Goal: Information Seeking & Learning: Learn about a topic

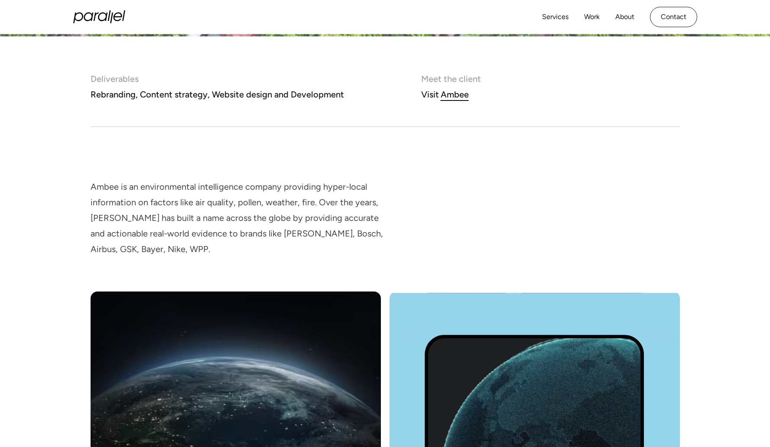
scroll to position [567, 0]
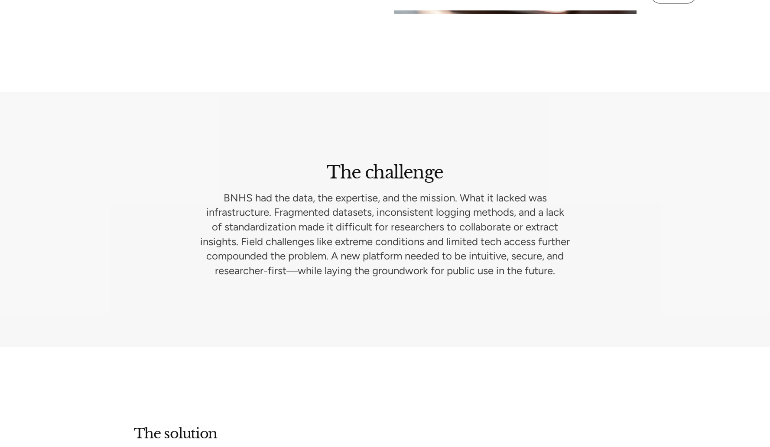
scroll to position [1230, 0]
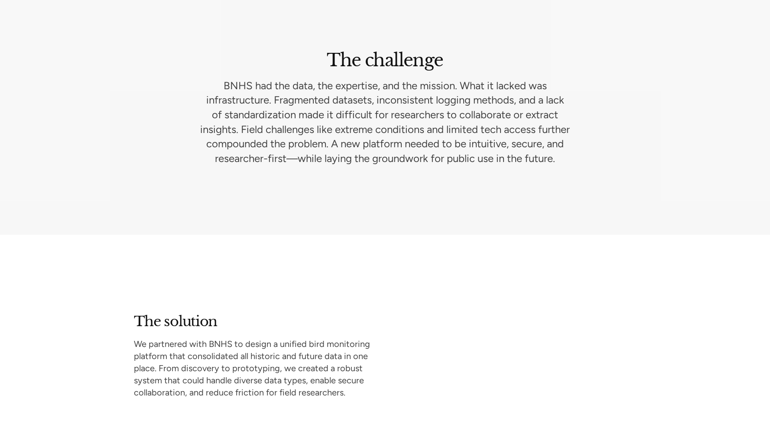
click at [416, 148] on p "BNHS had the data, the expertise, and the mission. What it lacked was infrastru…" at bounding box center [385, 122] width 402 height 88
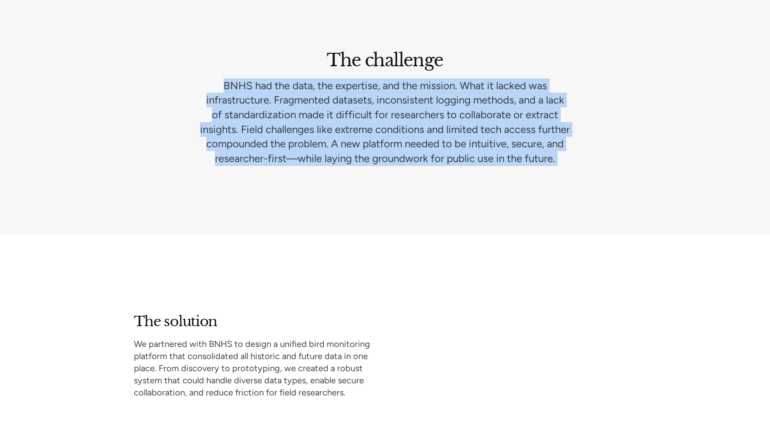
click at [416, 148] on p "BNHS had the data, the expertise, and the mission. What it lacked was infrastru…" at bounding box center [385, 122] width 402 height 88
click at [332, 189] on section "The challenge BNHS had the data, the expertise, and the mission. What it lacked…" at bounding box center [385, 108] width 770 height 256
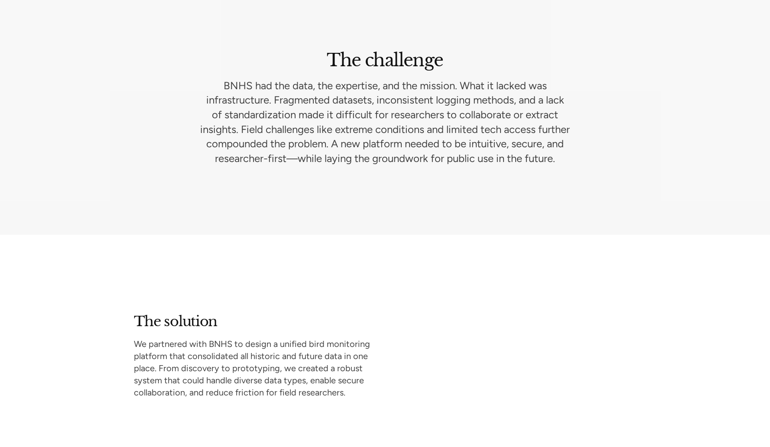
click at [335, 147] on p "BNHS had the data, the expertise, and the mission. What it lacked was infrastru…" at bounding box center [385, 122] width 402 height 88
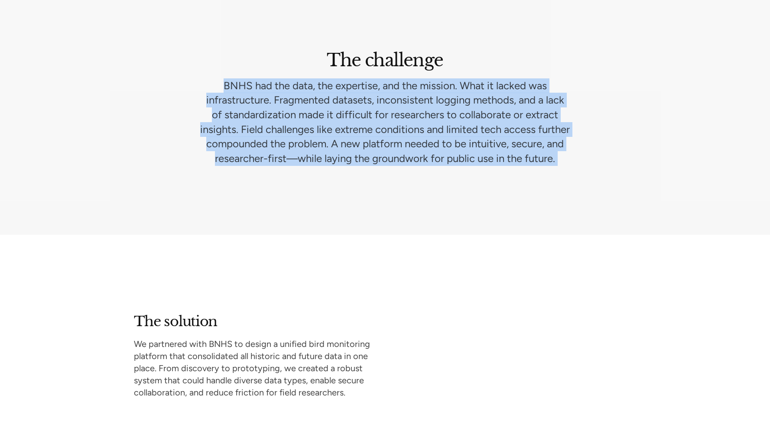
click at [335, 147] on p "BNHS had the data, the expertise, and the mission. What it lacked was infrastru…" at bounding box center [385, 122] width 402 height 88
click at [412, 111] on p "BNHS had the data, the expertise, and the mission. What it lacked was infrastru…" at bounding box center [385, 122] width 402 height 88
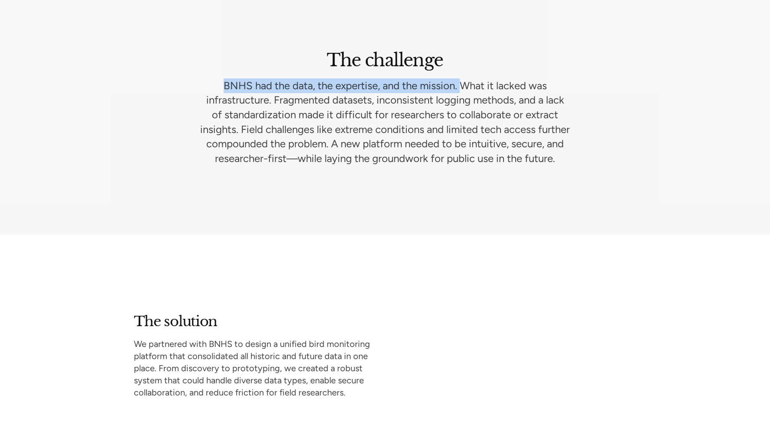
drag, startPoint x: 461, startPoint y: 83, endPoint x: 216, endPoint y: 80, distance: 245.4
click at [216, 80] on p "BNHS had the data, the expertise, and the mission. What it lacked was infrastru…" at bounding box center [385, 122] width 402 height 88
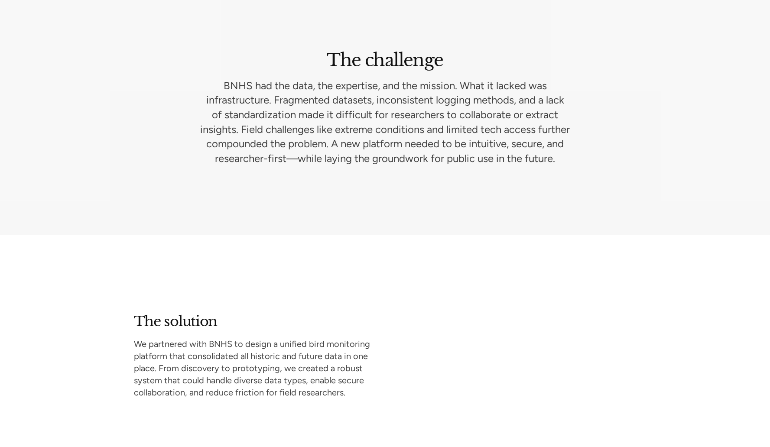
click at [267, 101] on p "BNHS had the data, the expertise, and the mission. What it lacked was infrastru…" at bounding box center [385, 122] width 402 height 88
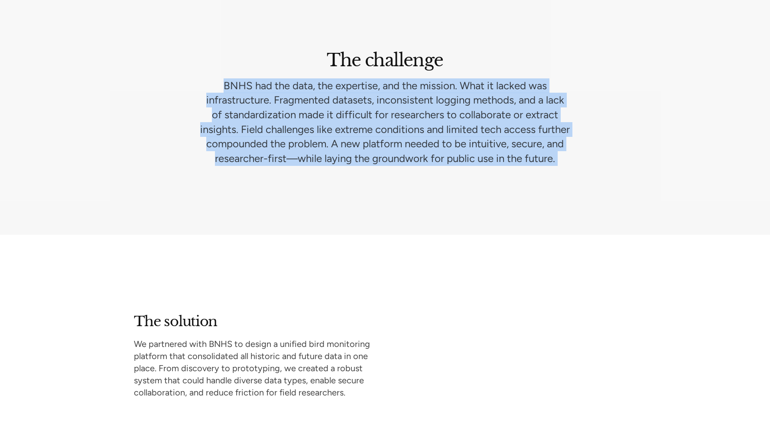
click at [267, 101] on p "BNHS had the data, the expertise, and the mission. What it lacked was infrastru…" at bounding box center [385, 122] width 402 height 88
copy p "BNHS had the data, the expertise, and the mission. What it lacked was infrastru…"
click at [390, 85] on p "BNHS had the data, the expertise, and the mission. What it lacked was infrastru…" at bounding box center [385, 122] width 402 height 88
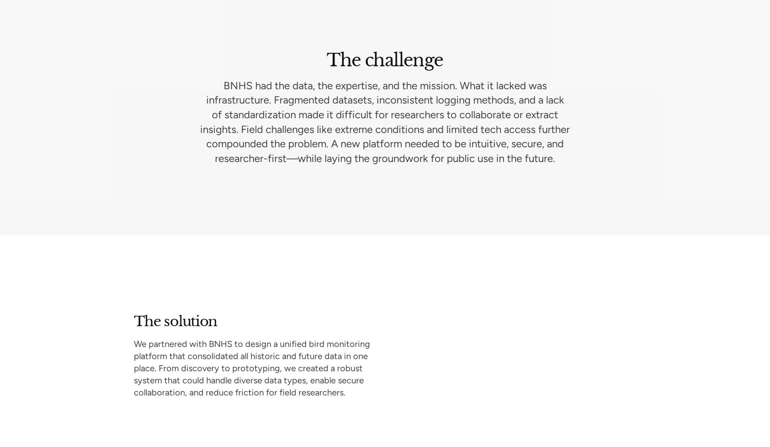
click at [363, 120] on p "BNHS had the data, the expertise, and the mission. What it lacked was infrastru…" at bounding box center [385, 122] width 402 height 88
click at [363, 119] on p "BNHS had the data, the expertise, and the mission. What it lacked was infrastru…" at bounding box center [385, 122] width 402 height 88
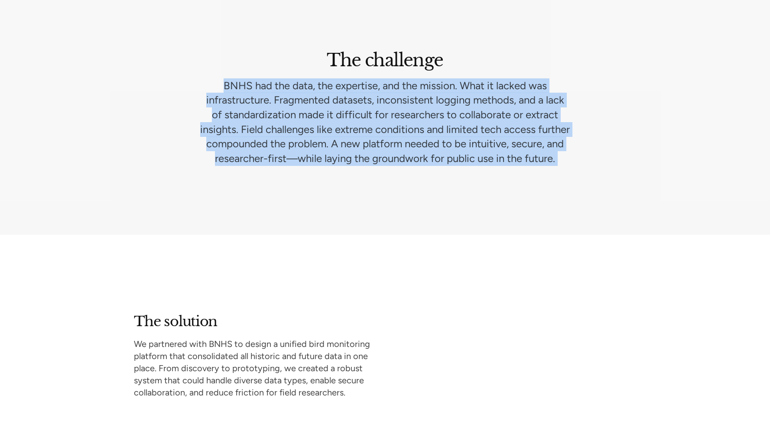
copy p "BNHS had the data, the expertise, and the mission. What it lacked was infrastru…"
click at [323, 160] on p "BNHS had the data, the expertise, and the mission. What it lacked was infrastru…" at bounding box center [385, 122] width 402 height 88
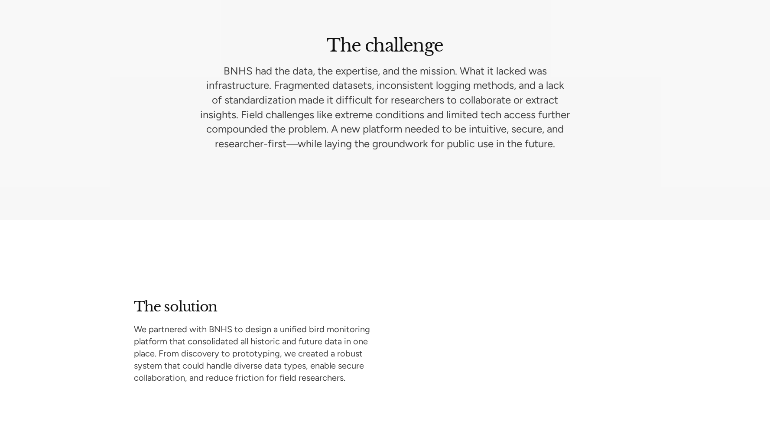
scroll to position [1253, 0]
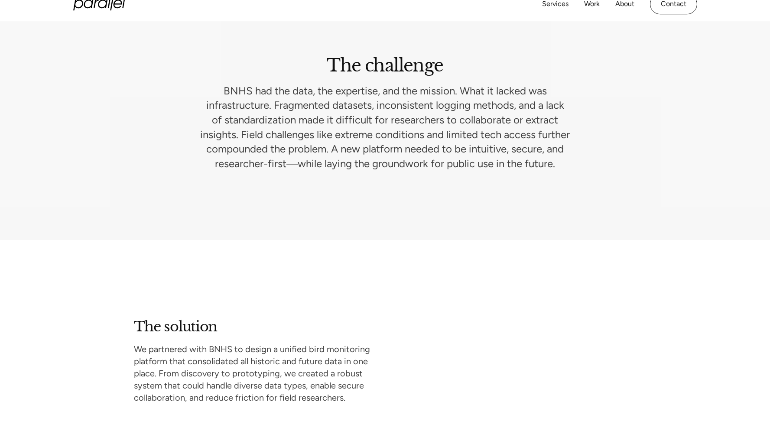
scroll to position [1265, 0]
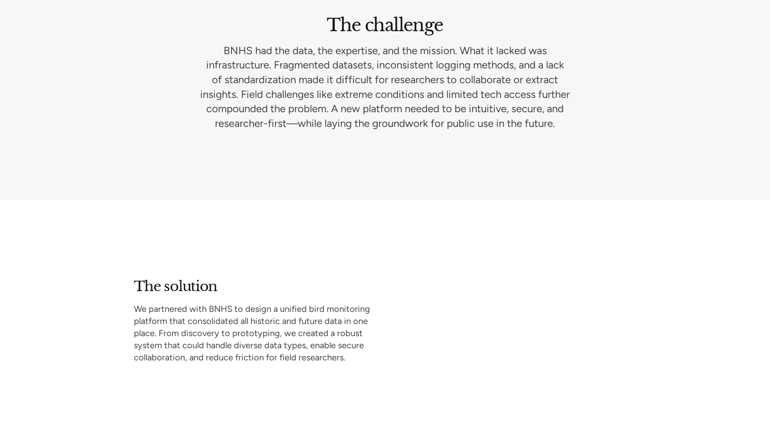
click at [295, 320] on p "We partnered with BNHS to design a unified bird monitoring platform that consol…" at bounding box center [259, 333] width 250 height 61
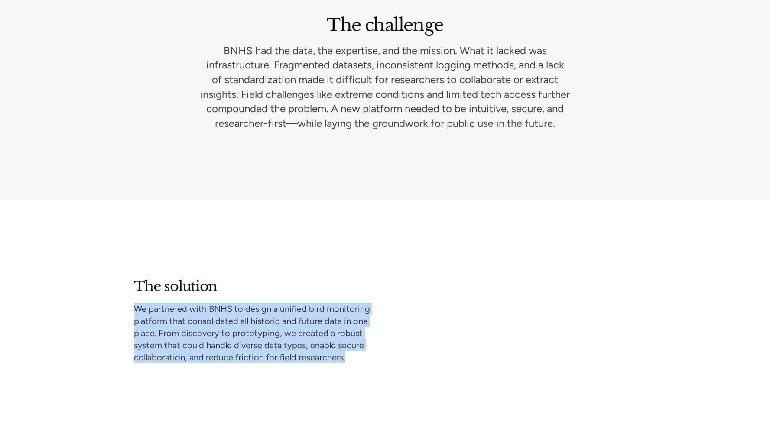
click at [295, 320] on p "We partnered with BNHS to design a unified bird monitoring platform that consol…" at bounding box center [259, 333] width 250 height 61
copy p "We partnered with BNHS to design a unified bird monitoring platform that consol…"
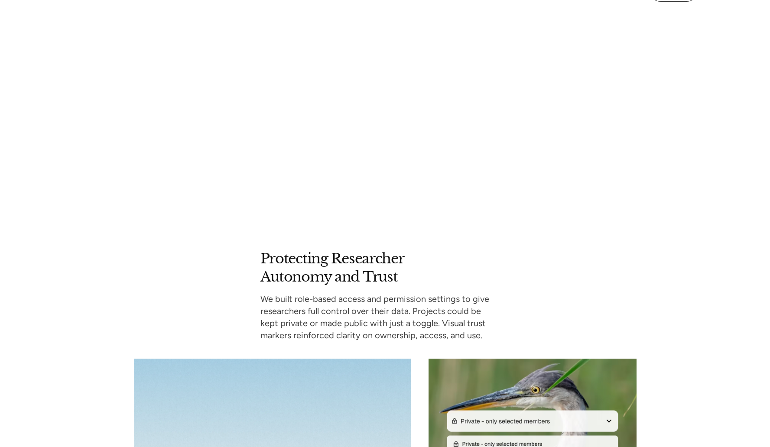
scroll to position [1821, 0]
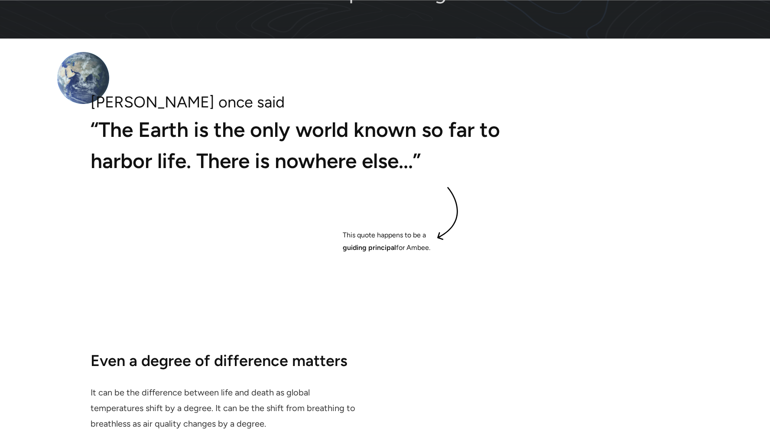
scroll to position [1769, 0]
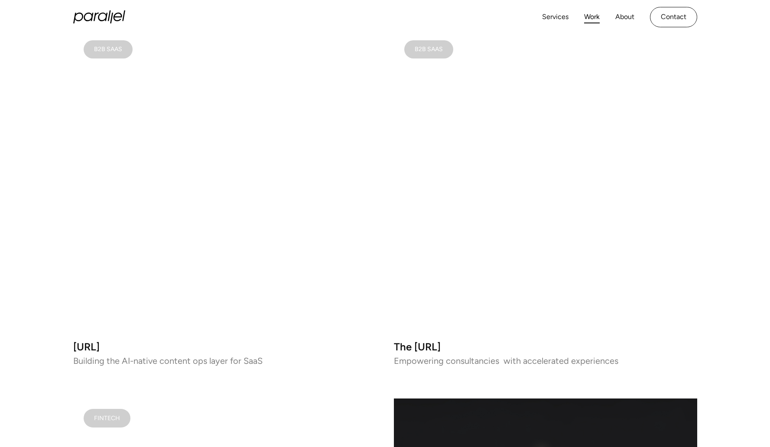
scroll to position [1045, 0]
